Goal: Entertainment & Leisure: Consume media (video, audio)

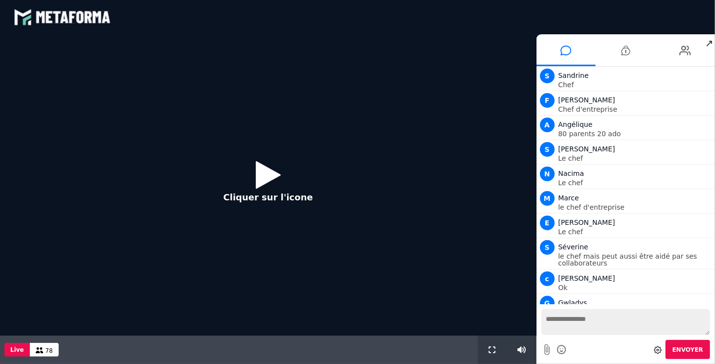
scroll to position [798, 0]
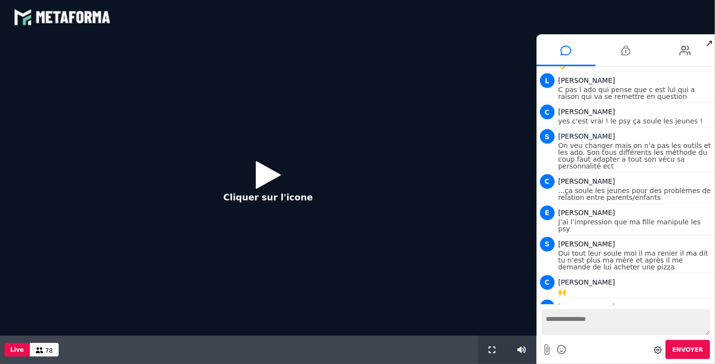
click at [267, 176] on icon at bounding box center [268, 175] width 25 height 32
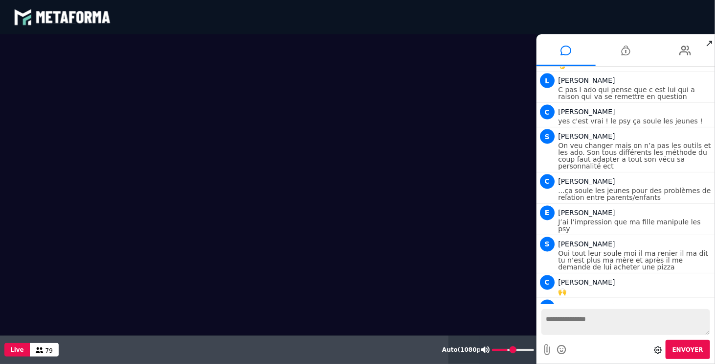
type input "**"
click at [508, 350] on input "range" at bounding box center [513, 349] width 42 height 2
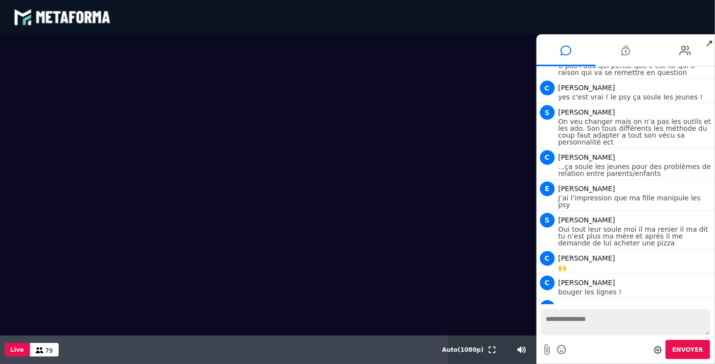
click at [598, 325] on textarea at bounding box center [626, 322] width 169 height 26
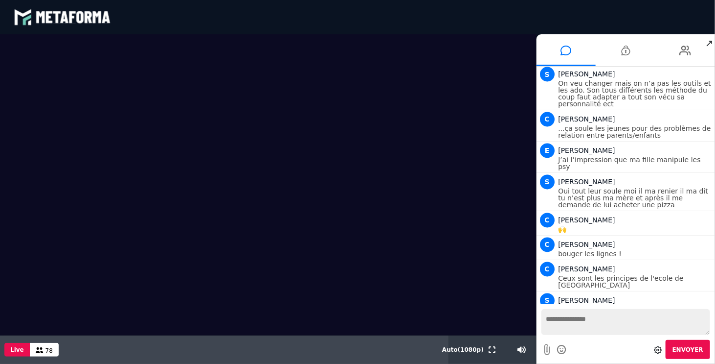
scroll to position [885, 0]
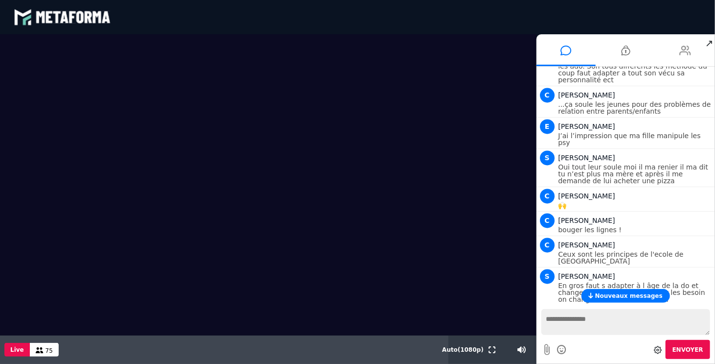
click at [684, 52] on icon at bounding box center [686, 50] width 12 height 24
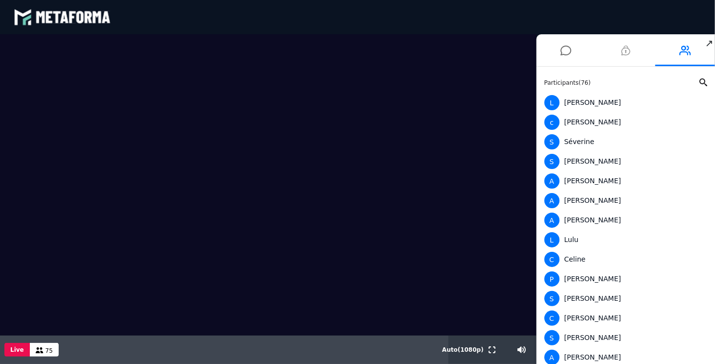
click at [625, 47] on icon at bounding box center [625, 50] width 9 height 24
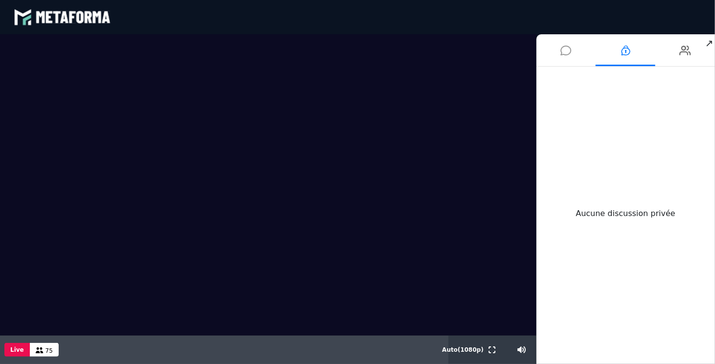
click at [564, 45] on icon at bounding box center [566, 50] width 11 height 24
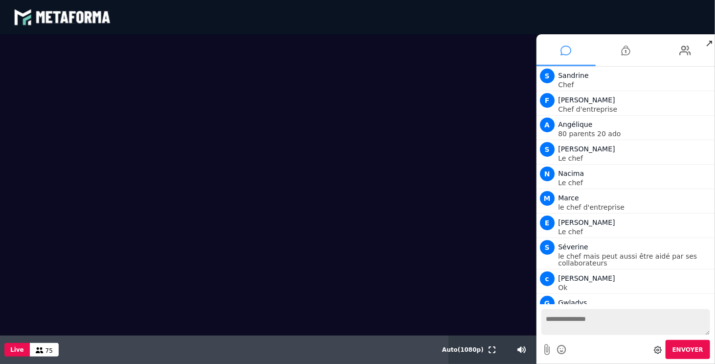
scroll to position [910, 0]
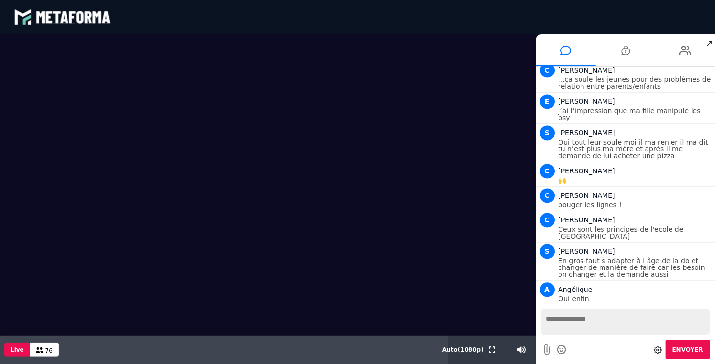
click at [29, 68] on video at bounding box center [268, 184] width 537 height 301
